Goal: Use online tool/utility: Utilize a website feature to perform a specific function

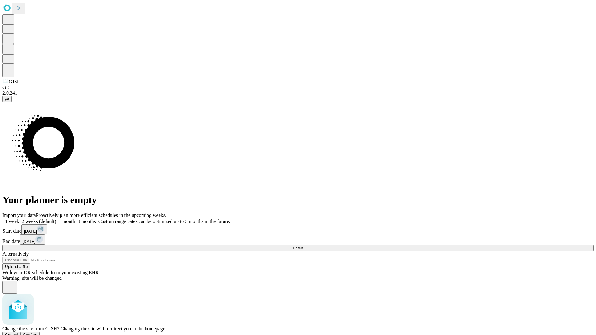
click at [38, 333] on span "Confirm" at bounding box center [30, 335] width 15 height 5
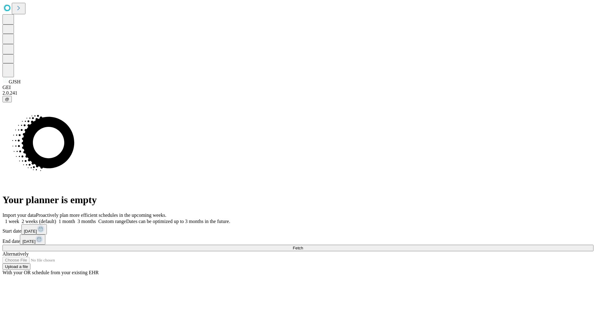
click at [19, 219] on label "1 week" at bounding box center [10, 221] width 17 height 5
click at [303, 246] on span "Fetch" at bounding box center [298, 248] width 10 height 5
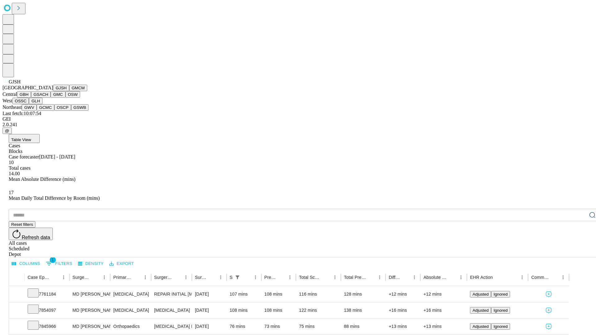
click at [69, 91] on button "GMCM" at bounding box center [78, 88] width 18 height 7
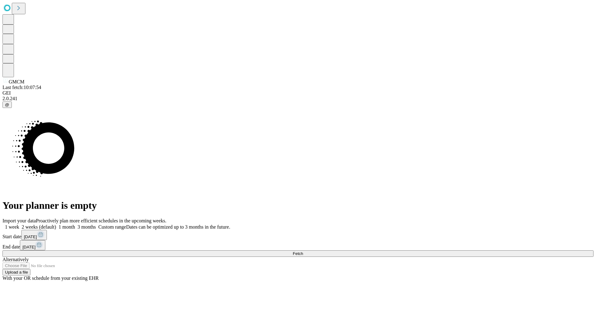
click at [19, 224] on label "1 week" at bounding box center [10, 226] width 17 height 5
click at [303, 251] on span "Fetch" at bounding box center [298, 253] width 10 height 5
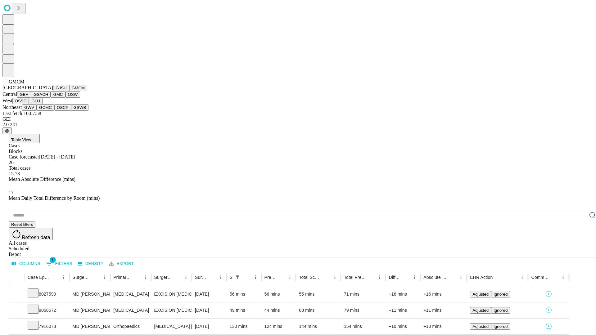
click at [31, 98] on button "GBH" at bounding box center [24, 94] width 14 height 7
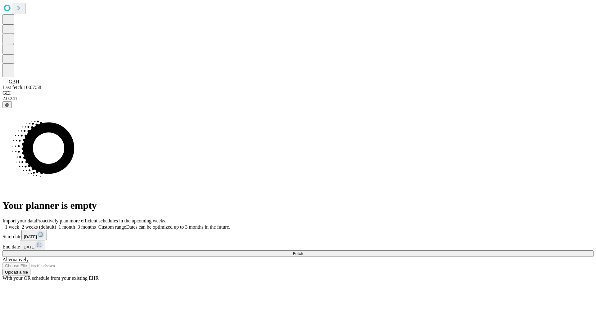
click at [19, 224] on label "1 week" at bounding box center [10, 226] width 17 height 5
click at [303, 251] on span "Fetch" at bounding box center [298, 253] width 10 height 5
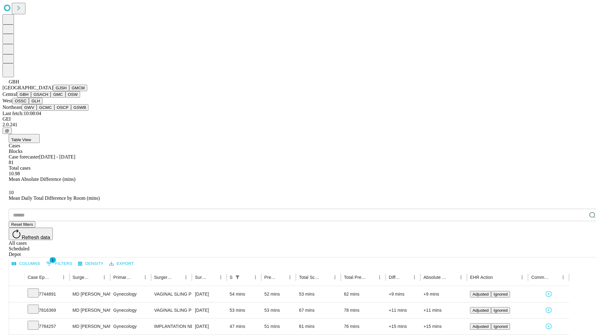
click at [48, 98] on button "GSACH" at bounding box center [41, 94] width 20 height 7
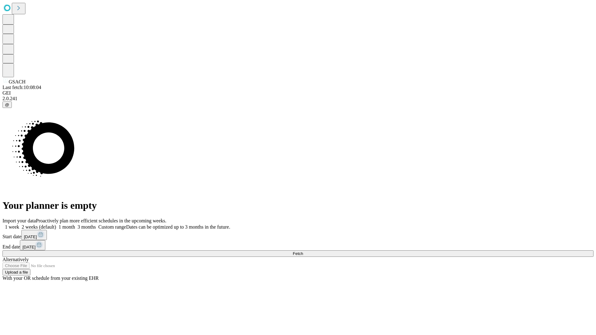
click at [19, 224] on label "1 week" at bounding box center [10, 226] width 17 height 5
click at [303, 251] on span "Fetch" at bounding box center [298, 253] width 10 height 5
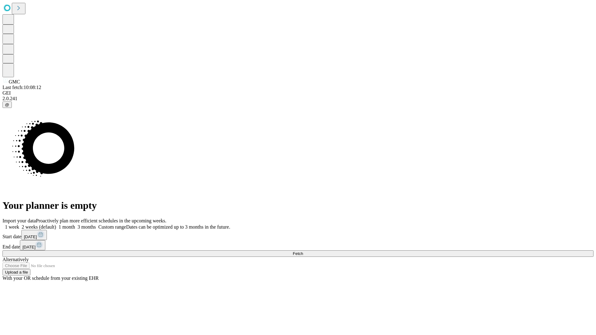
click at [19, 224] on label "1 week" at bounding box center [10, 226] width 17 height 5
click at [303, 251] on span "Fetch" at bounding box center [298, 253] width 10 height 5
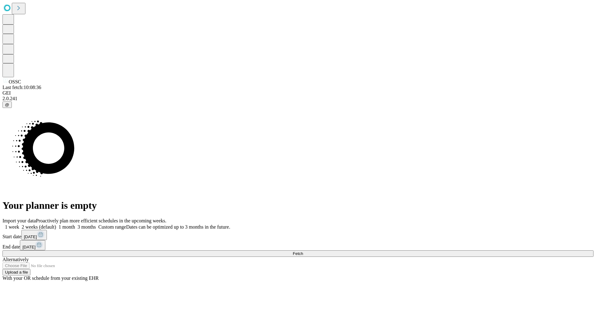
click at [19, 224] on label "1 week" at bounding box center [10, 226] width 17 height 5
click at [303, 251] on span "Fetch" at bounding box center [298, 253] width 10 height 5
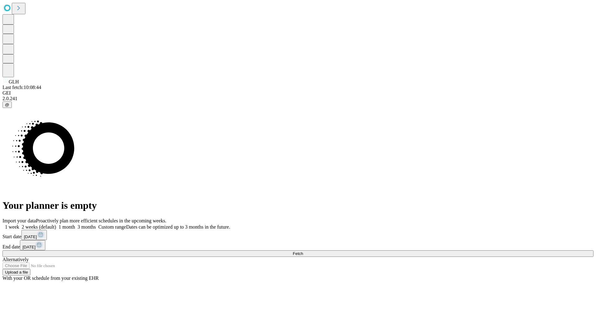
click at [19, 224] on label "1 week" at bounding box center [10, 226] width 17 height 5
click at [303, 251] on span "Fetch" at bounding box center [298, 253] width 10 height 5
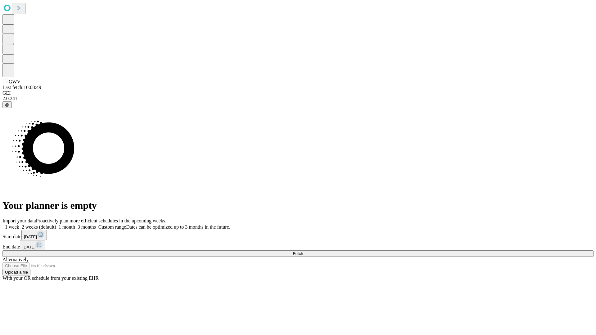
click at [19, 224] on label "1 week" at bounding box center [10, 226] width 17 height 5
click at [303, 251] on span "Fetch" at bounding box center [298, 253] width 10 height 5
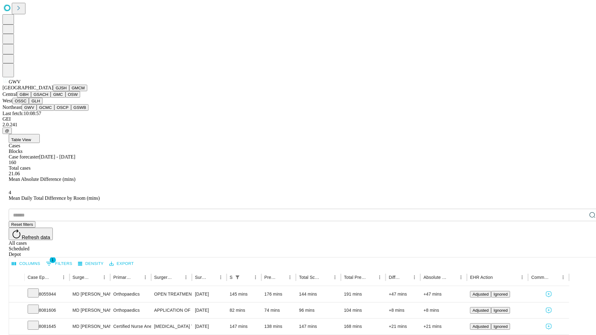
click at [48, 111] on button "GCMC" at bounding box center [46, 107] width 18 height 7
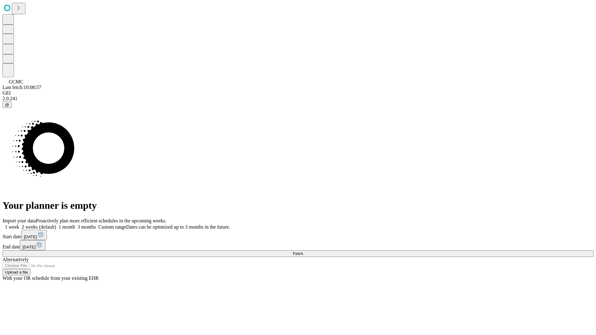
click at [19, 224] on label "1 week" at bounding box center [10, 226] width 17 height 5
click at [303, 251] on span "Fetch" at bounding box center [298, 253] width 10 height 5
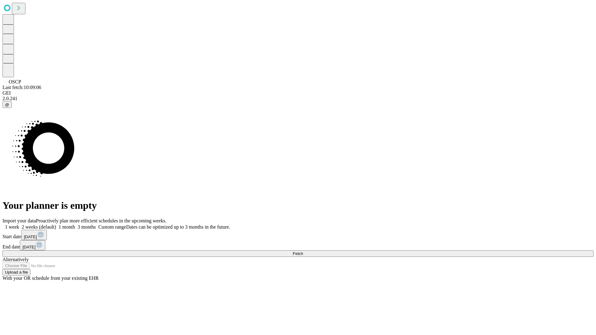
click at [19, 224] on label "1 week" at bounding box center [10, 226] width 17 height 5
click at [303, 251] on span "Fetch" at bounding box center [298, 253] width 10 height 5
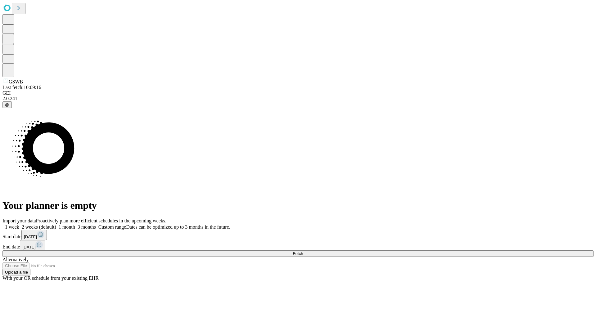
click at [19, 224] on label "1 week" at bounding box center [10, 226] width 17 height 5
click at [303, 251] on span "Fetch" at bounding box center [298, 253] width 10 height 5
